Goal: Task Accomplishment & Management: Use online tool/utility

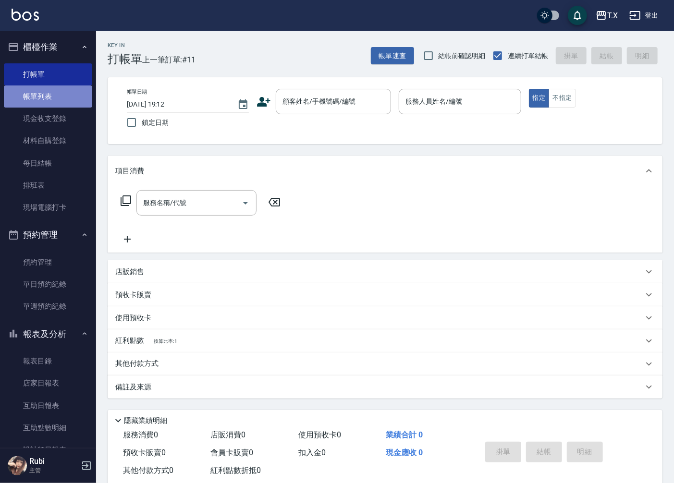
click at [49, 92] on link "帳單列表" at bounding box center [48, 96] width 88 height 22
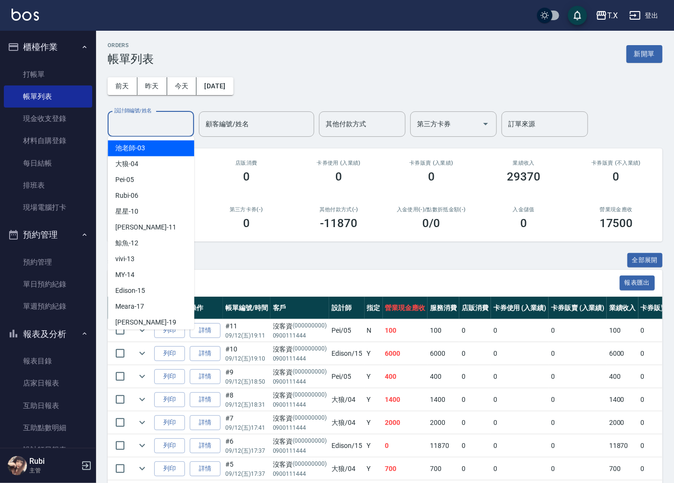
click at [164, 126] on input "設計師編號/姓名" at bounding box center [151, 124] width 78 height 17
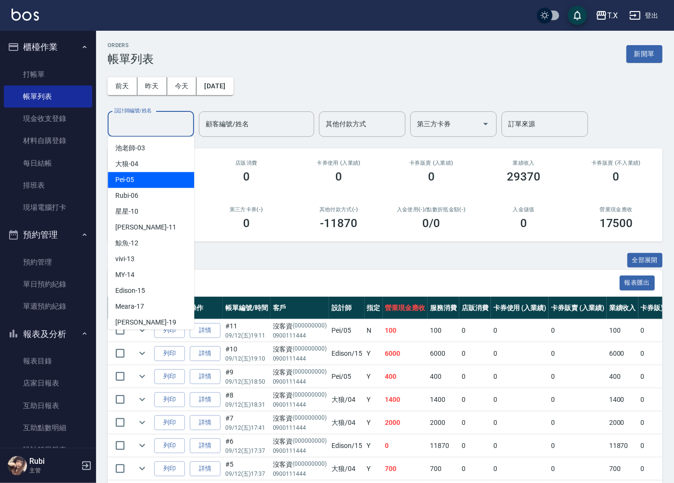
click at [142, 179] on div "Pei -05" at bounding box center [151, 180] width 86 height 16
type input "Pei-05"
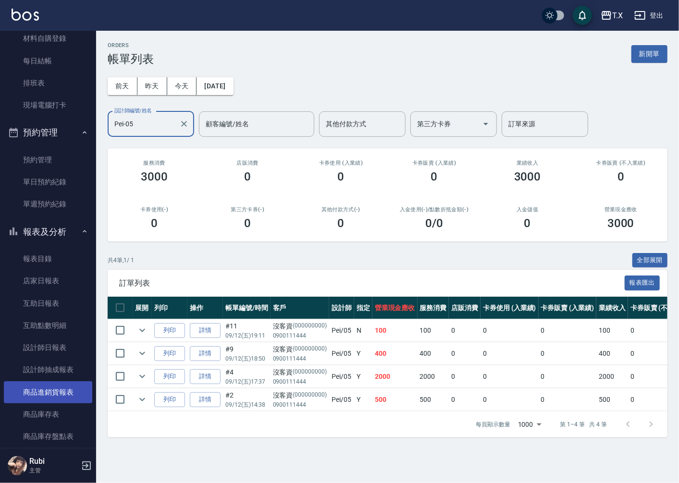
scroll to position [107, 0]
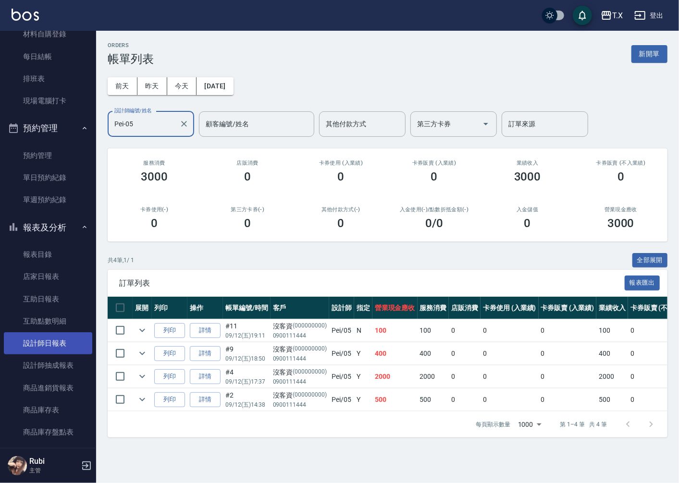
click at [64, 346] on link "設計師日報表" at bounding box center [48, 343] width 88 height 22
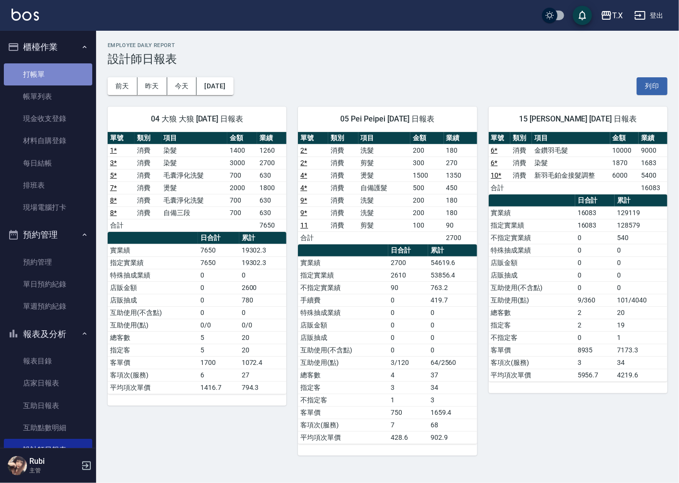
click at [62, 68] on link "打帳單" at bounding box center [48, 74] width 88 height 22
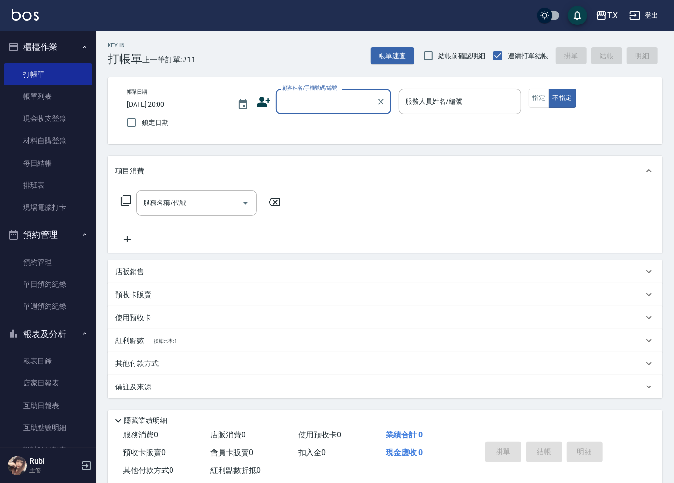
click at [342, 99] on input "顧客姓名/手機號碼/編號" at bounding box center [326, 101] width 92 height 17
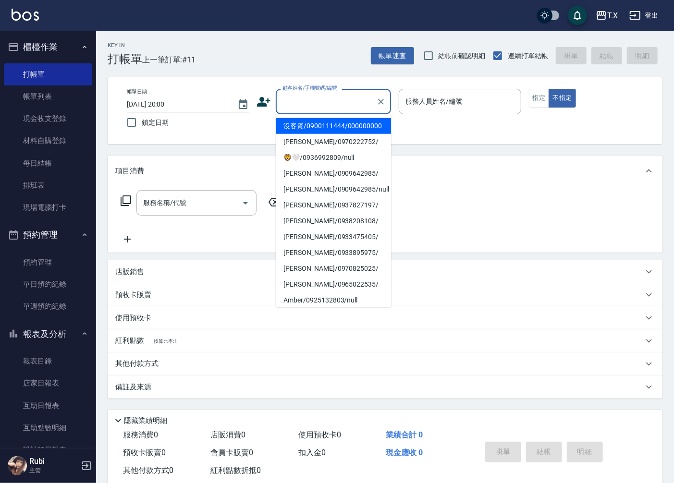
click at [324, 134] on li "沒客資/0900111444/000000000" at bounding box center [333, 126] width 115 height 16
type input "沒客資/0900111444/000000000"
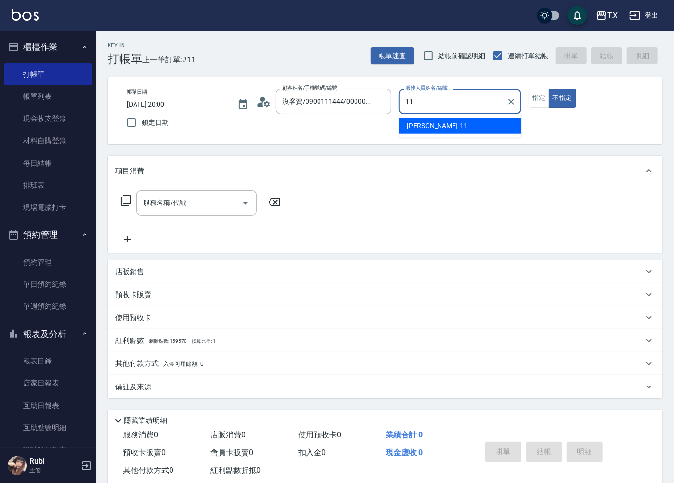
type input "Lena-11"
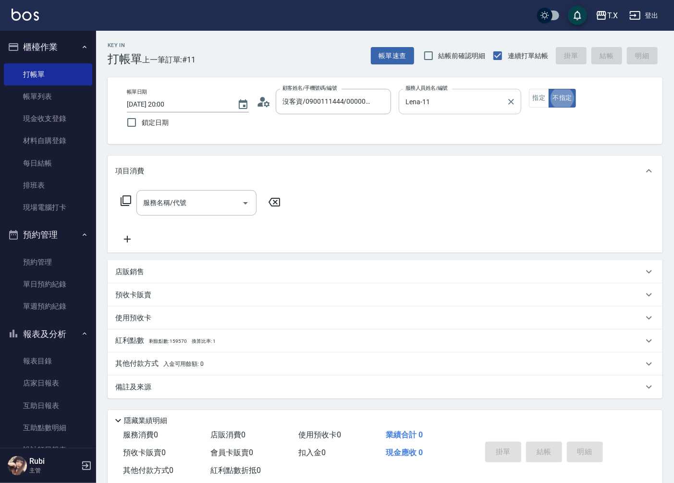
type button "false"
click at [537, 103] on button "指定" at bounding box center [539, 98] width 21 height 19
click at [184, 199] on input "服務名稱/代號" at bounding box center [189, 202] width 97 height 17
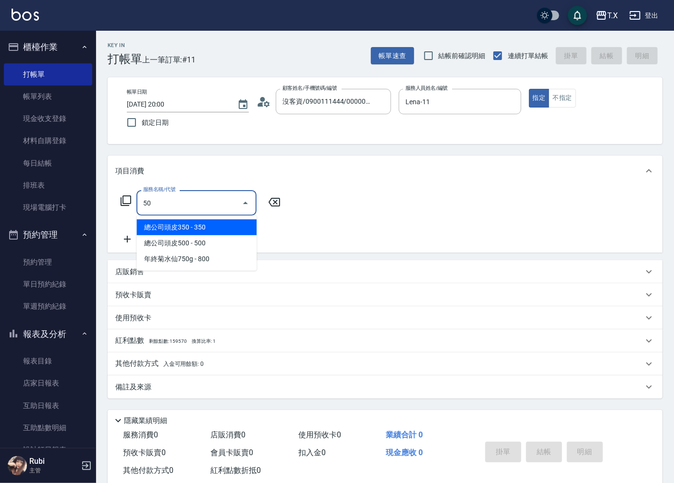
type input "501"
type input "100"
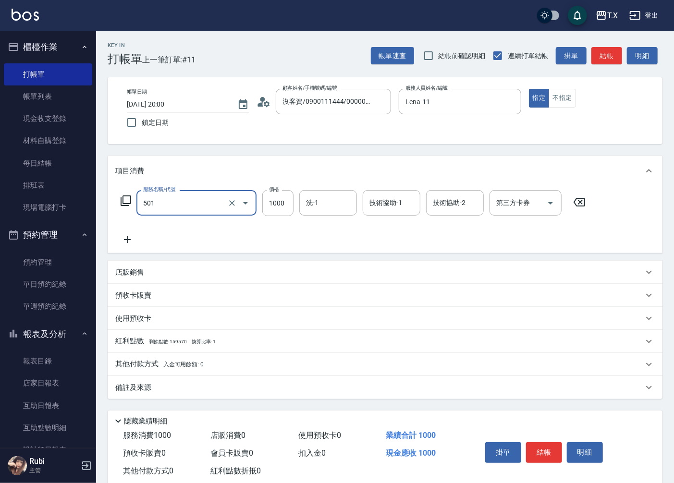
type input "染髮(501)"
type input "0"
type input "18"
type input "10"
type input "1888"
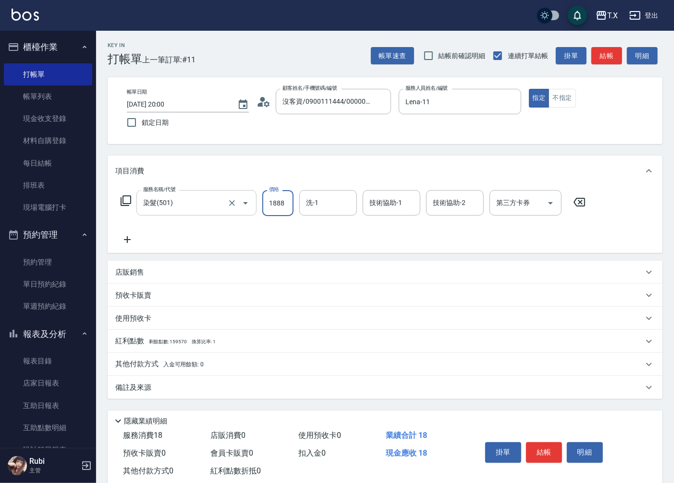
type input "180"
type input "1888"
click at [128, 242] on icon at bounding box center [127, 240] width 24 height 12
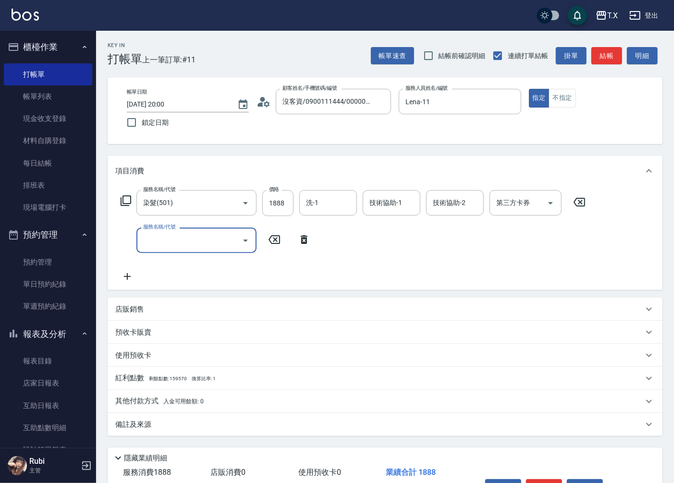
click at [165, 244] on input "服務名稱/代號" at bounding box center [189, 240] width 97 height 17
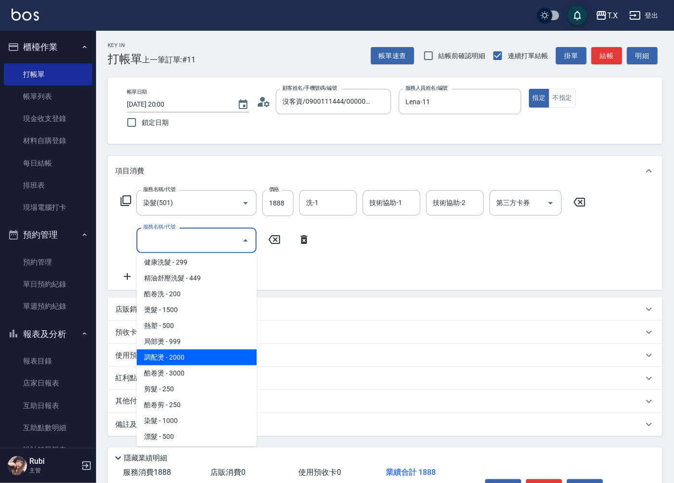
scroll to position [53, 0]
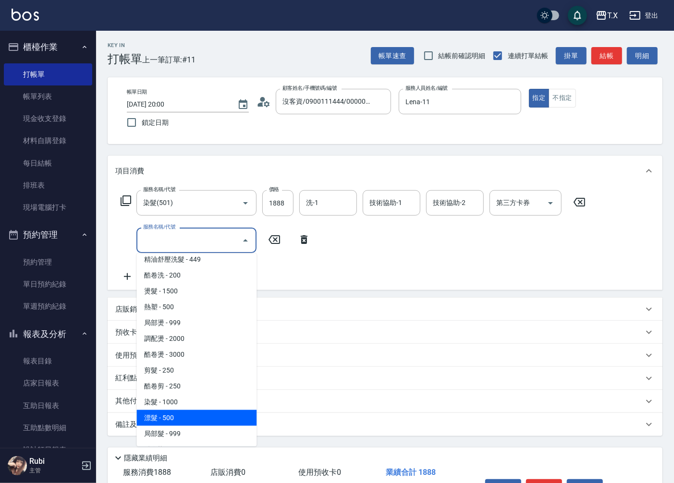
click at [169, 415] on span "漂髮 - 500" at bounding box center [196, 418] width 120 height 16
type input "230"
type input "漂髮(502)"
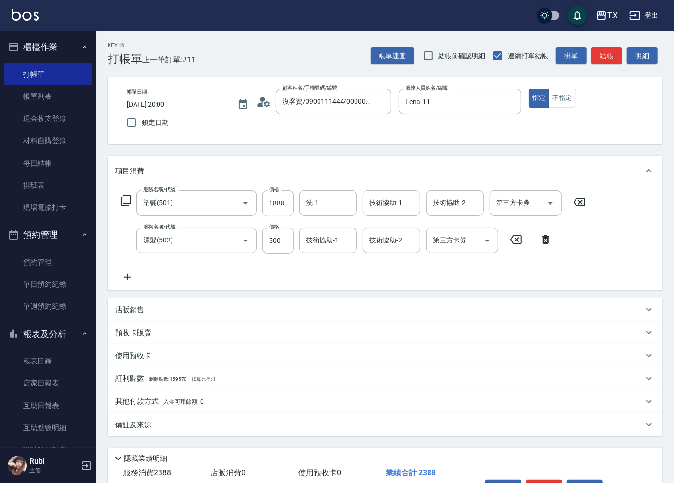
click at [131, 277] on icon at bounding box center [127, 277] width 24 height 12
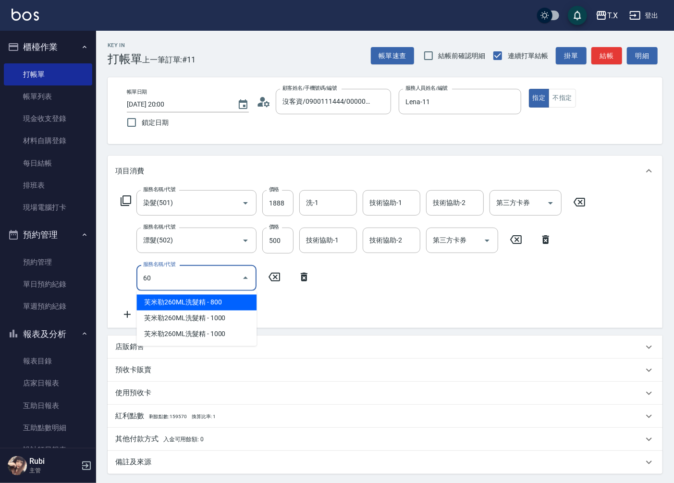
type input "601"
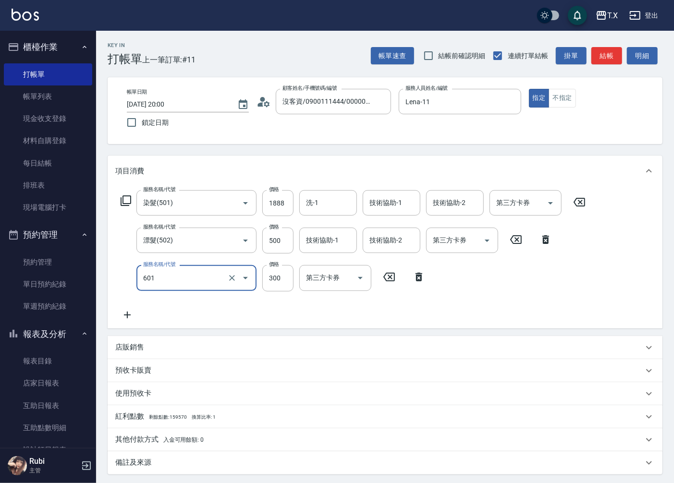
type input "260"
type input "自備護髮(601)"
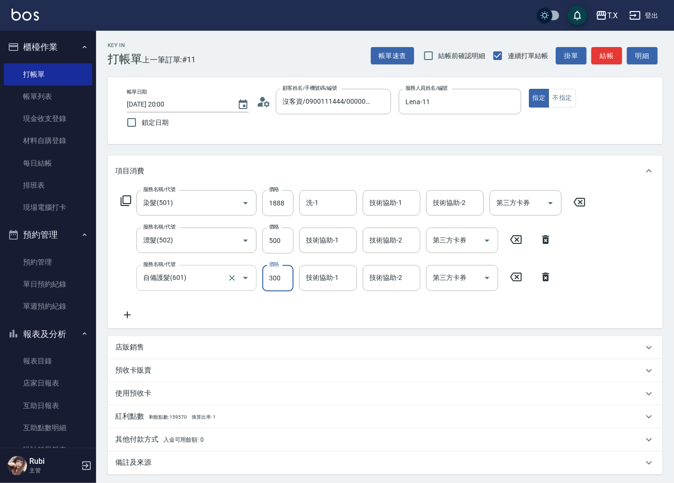
type input "1"
type input "230"
type input "100"
type input "240"
type input "1000"
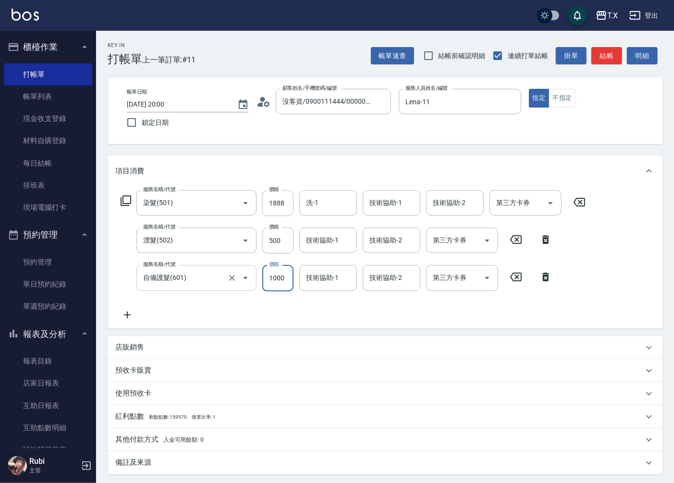
type input "330"
type input "1000"
click at [235, 306] on div "服務名稱/代號 染髮(501) 服務名稱/代號 價格 1888 價格 洗-1 洗-1 技術協助-1 技術協助-1 技術協助-2 技術協助-2 第三方卡券 第三…" at bounding box center [353, 255] width 476 height 130
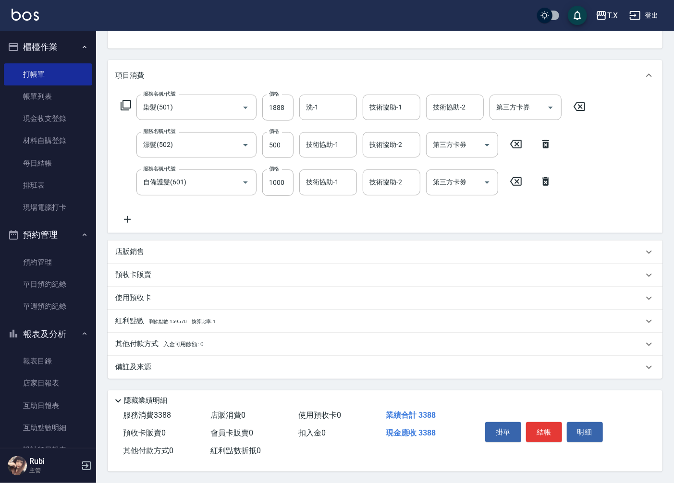
scroll to position [0, 0]
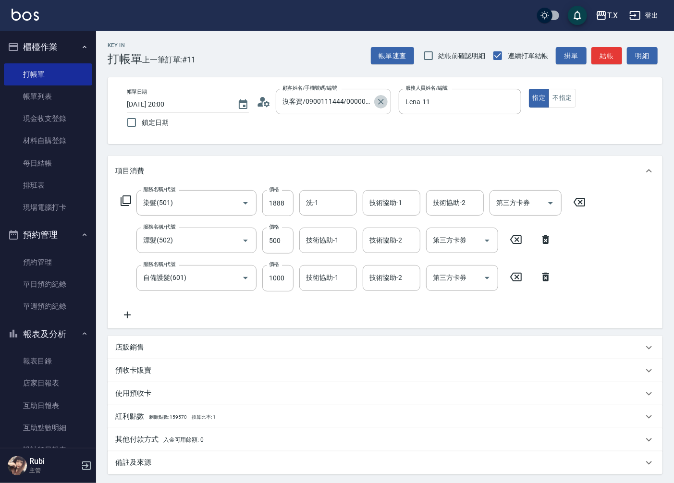
drag, startPoint x: 380, startPoint y: 102, endPoint x: 308, endPoint y: 111, distance: 72.5
click at [379, 102] on icon "Clear" at bounding box center [381, 102] width 10 height 10
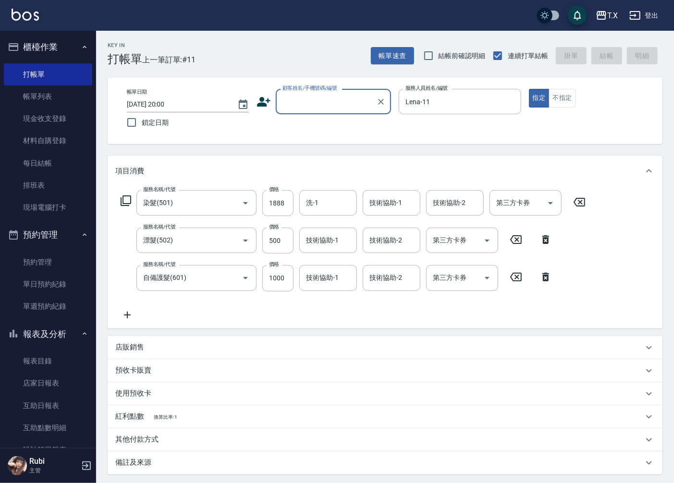
click at [310, 101] on input "顧客姓名/手機號碼/編號" at bounding box center [326, 101] width 92 height 17
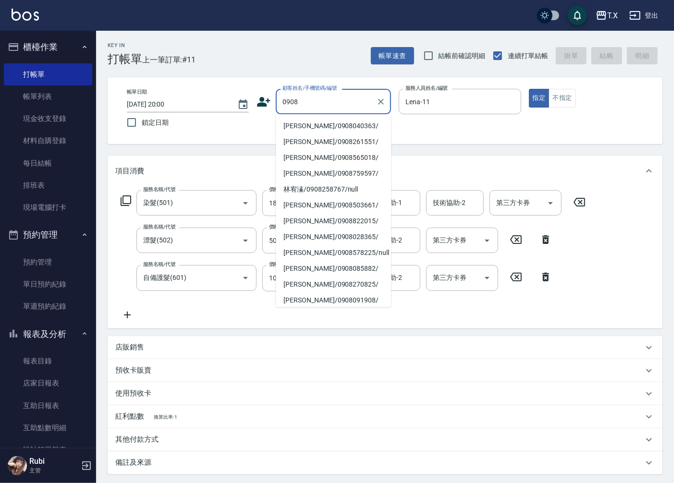
click at [321, 123] on li "[PERSON_NAME]/0908040363/" at bounding box center [333, 126] width 115 height 16
type input "[PERSON_NAME]/0908040363/"
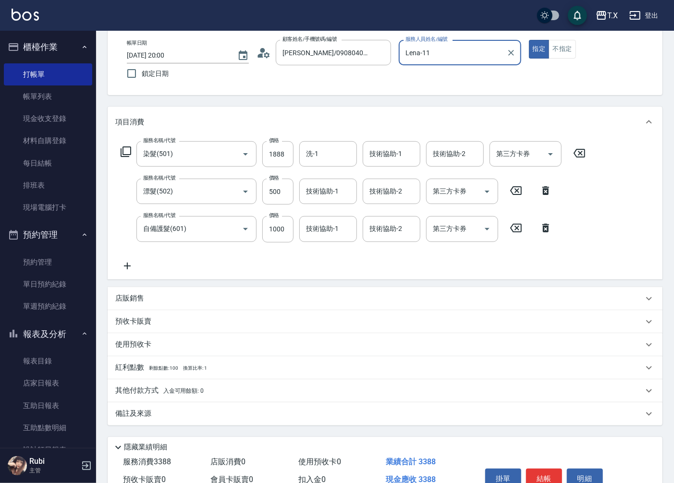
scroll to position [98, 0]
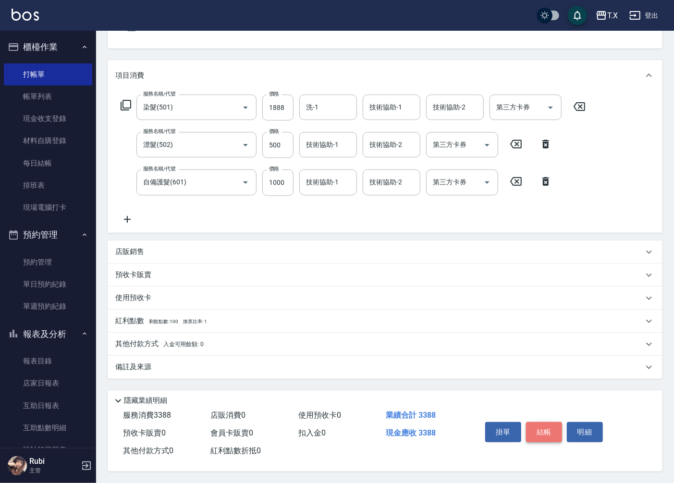
click at [535, 429] on button "結帳" at bounding box center [544, 432] width 36 height 20
type input "[DATE] 20:01"
type input "0"
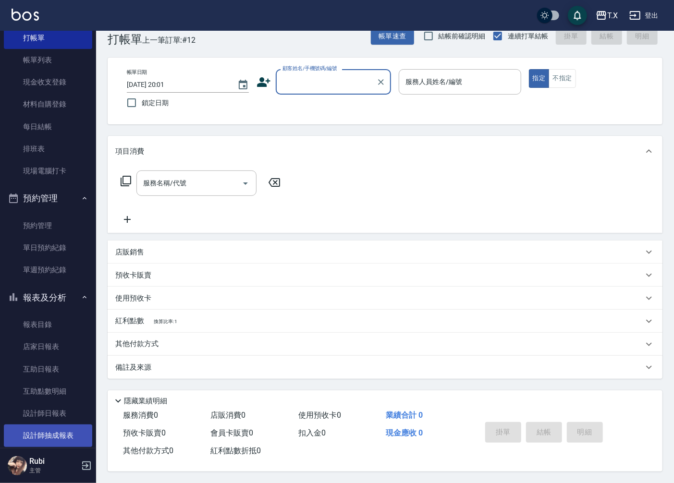
scroll to position [53, 0]
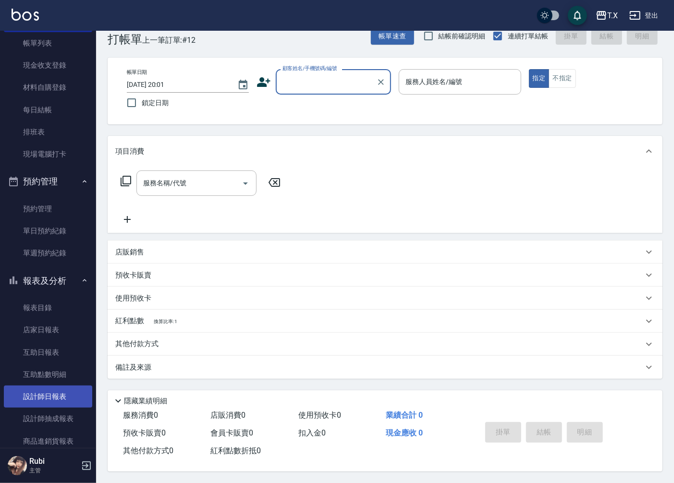
click at [60, 398] on link "設計師日報表" at bounding box center [48, 397] width 88 height 22
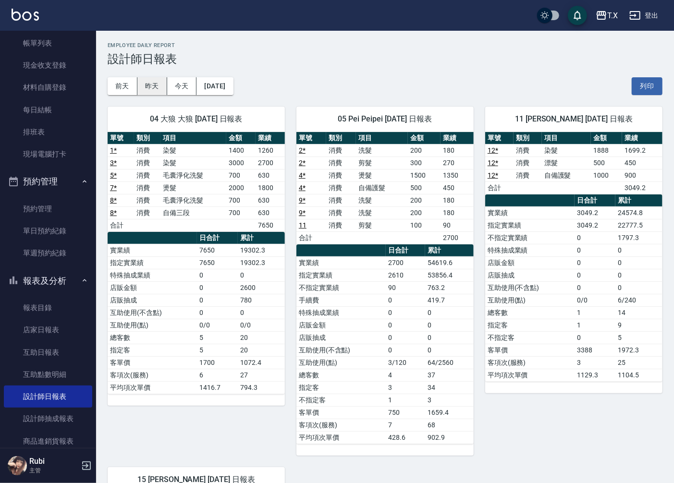
click at [151, 87] on button "昨天" at bounding box center [152, 86] width 30 height 18
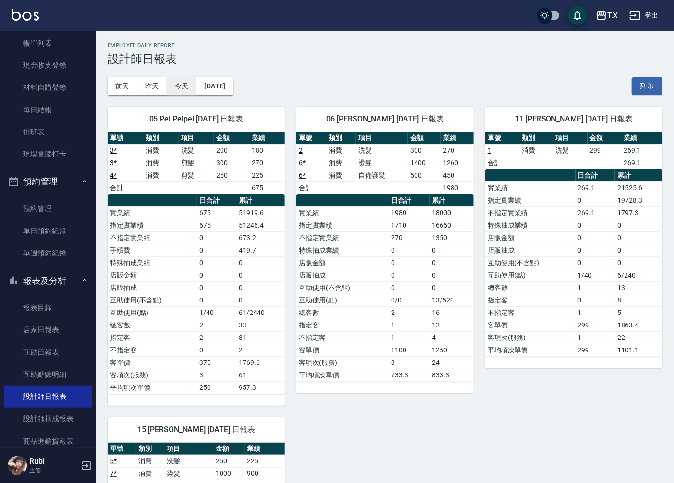
click at [182, 88] on button "今天" at bounding box center [182, 86] width 30 height 18
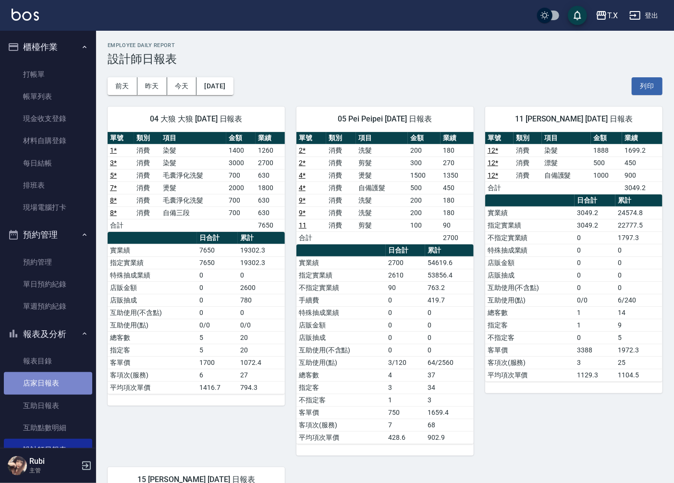
click at [63, 379] on link "店家日報表" at bounding box center [48, 383] width 88 height 22
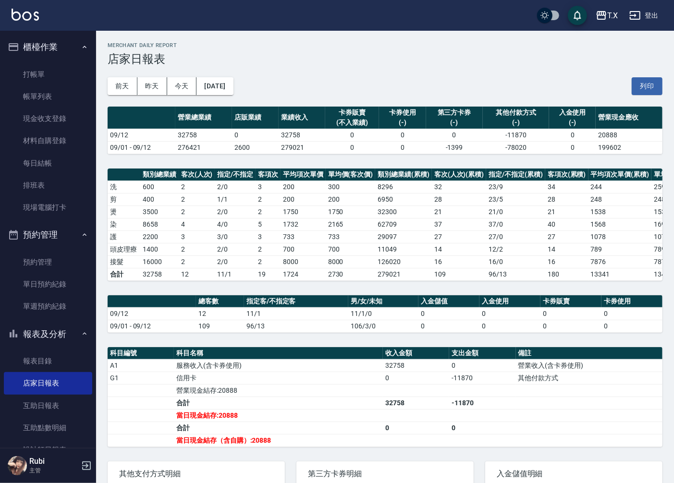
drag, startPoint x: 340, startPoint y: 174, endPoint x: 284, endPoint y: 248, distance: 92.6
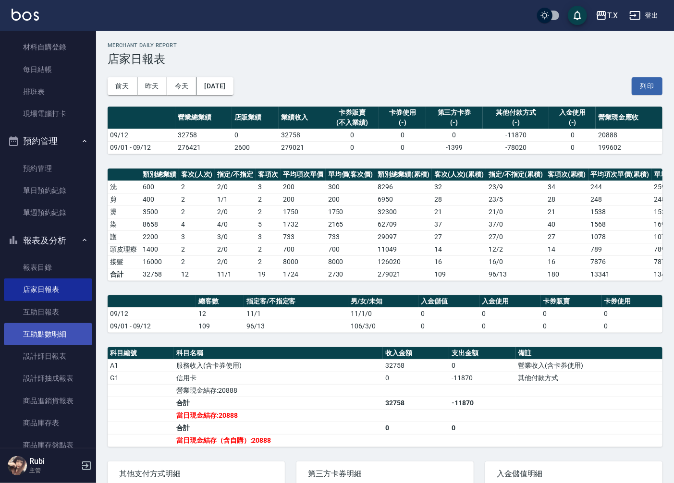
scroll to position [107, 0]
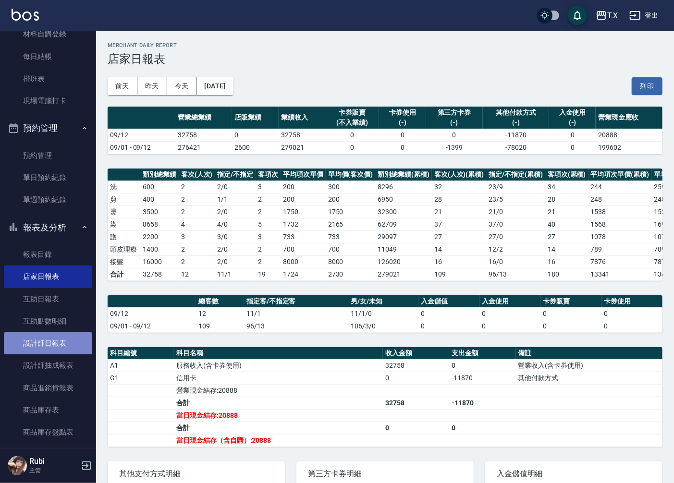
click at [58, 341] on link "設計師日報表" at bounding box center [48, 343] width 88 height 22
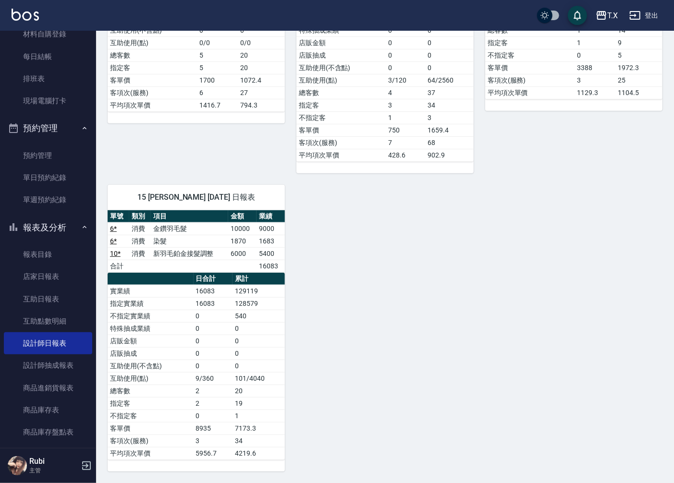
scroll to position [284, 0]
